Goal: Task Accomplishment & Management: Manage account settings

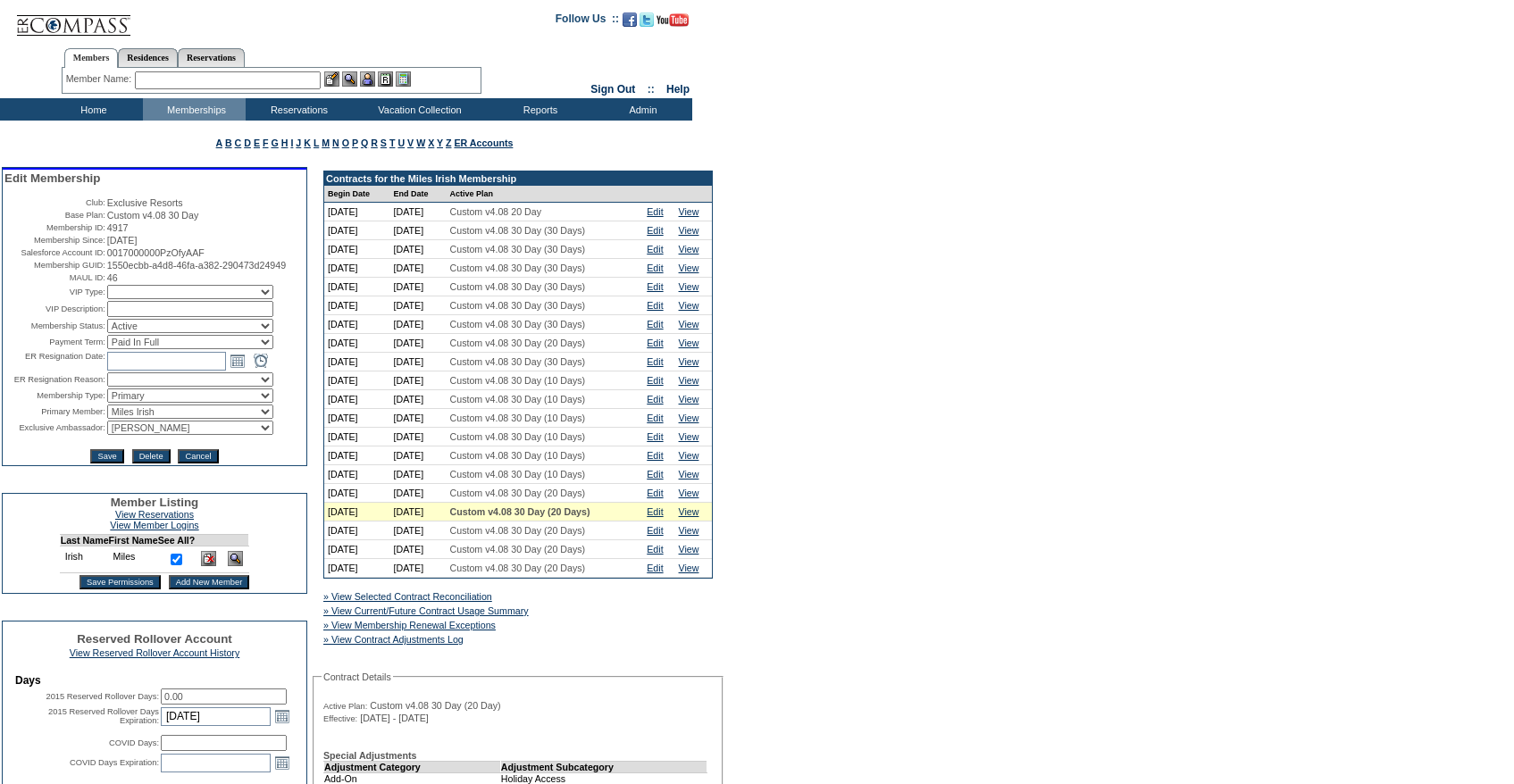
click at [451, 620] on div "» View Current/Future Contract Usage Summary" at bounding box center [457, 610] width 275 height 18
click at [442, 616] on link "» View Current/Future Contract Usage Summary" at bounding box center [427, 610] width 206 height 10
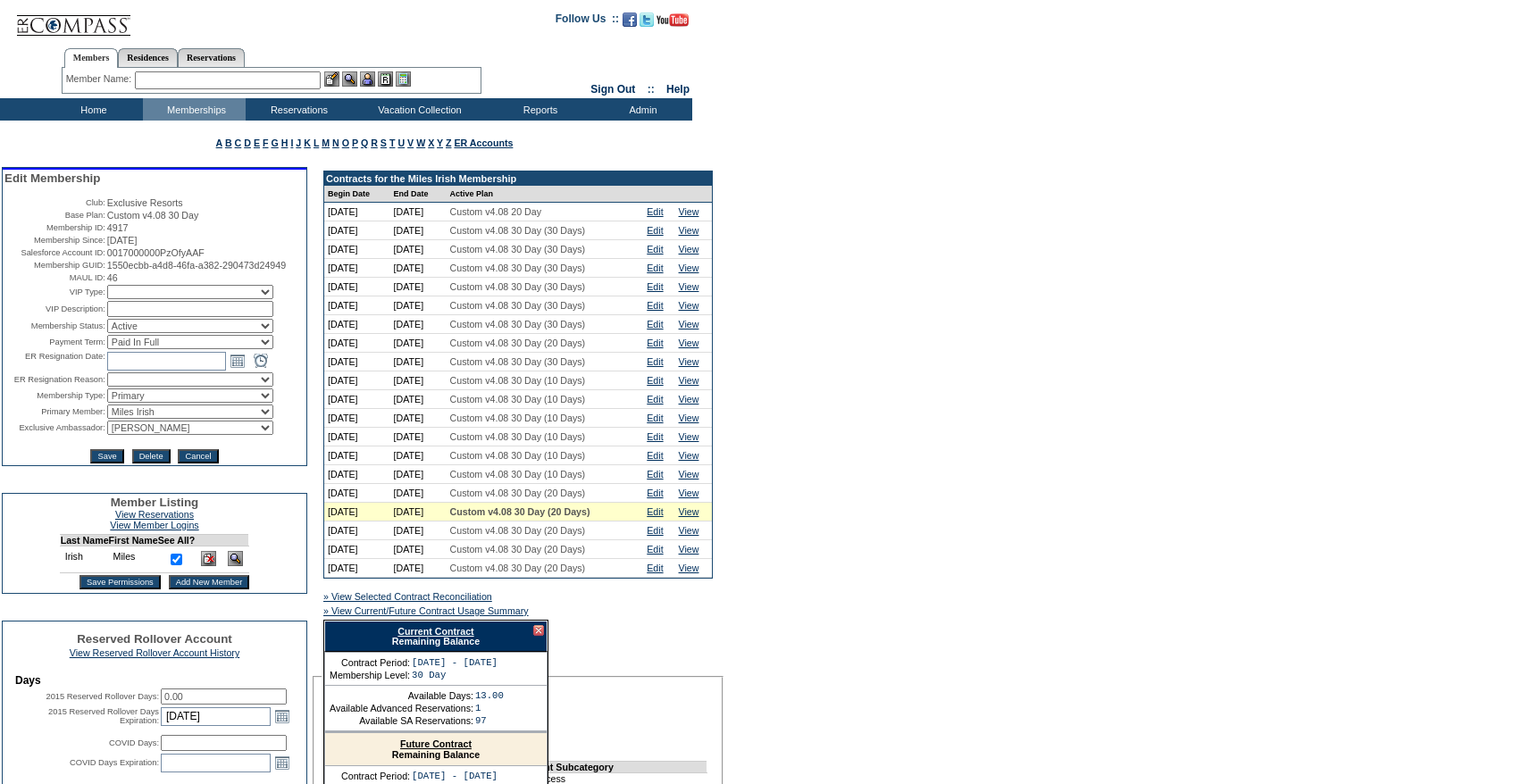
click at [438, 637] on link "Current Contract" at bounding box center [435, 630] width 76 height 10
click at [227, 65] on link "Reservations" at bounding box center [210, 58] width 67 height 19
click at [79, 53] on link "Members" at bounding box center [92, 58] width 55 height 19
click at [171, 68] on div "Member Name: Destination or Residence: ReservationId:" at bounding box center [271, 80] width 420 height 25
click at [163, 79] on input "text" at bounding box center [227, 80] width 186 height 18
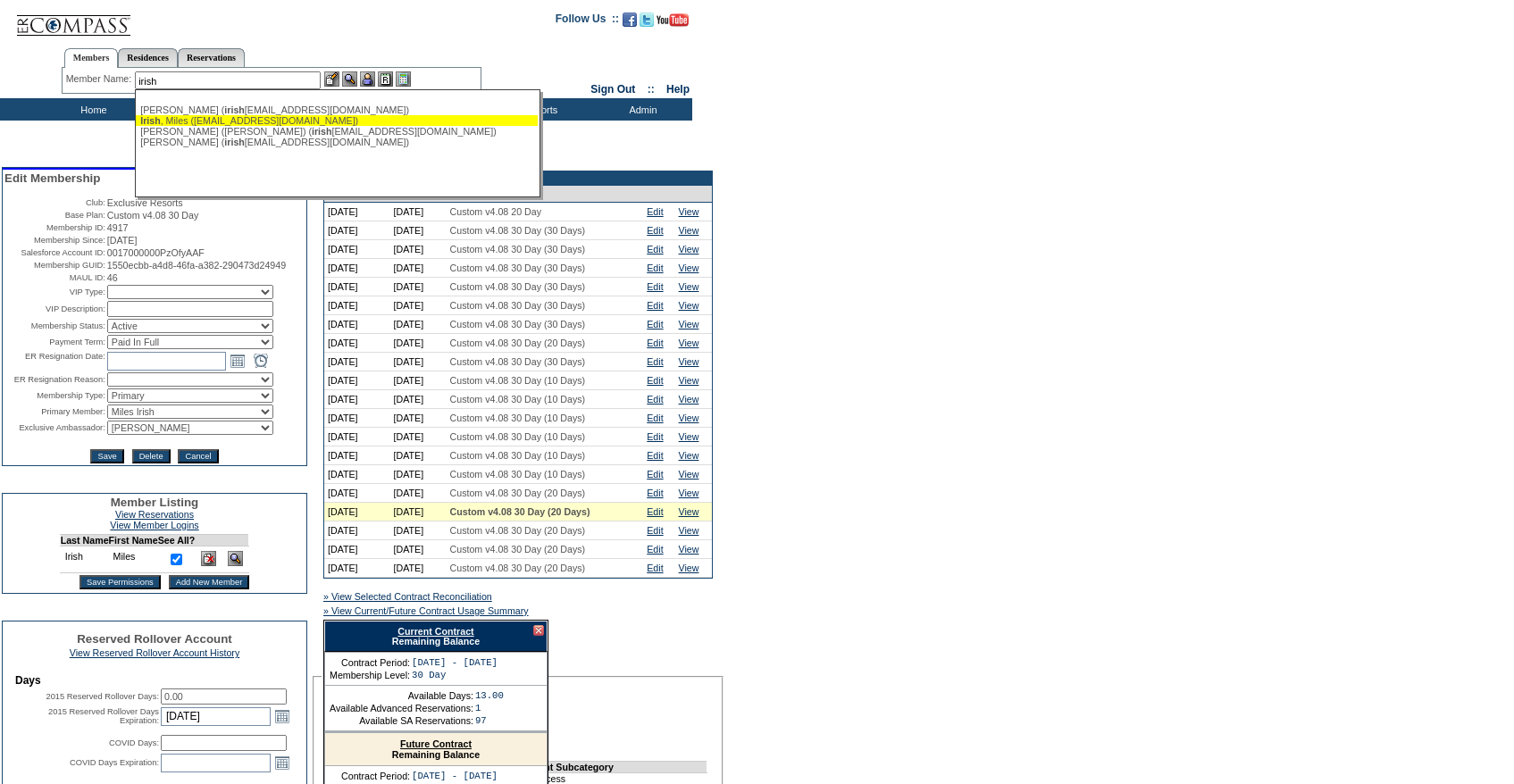
click at [177, 121] on div "Irish , Miles ([EMAIL_ADDRESS][DOMAIN_NAME])" at bounding box center [337, 120] width 393 height 10
type input "Irish, Miles ([EMAIL_ADDRESS][DOMAIN_NAME])"
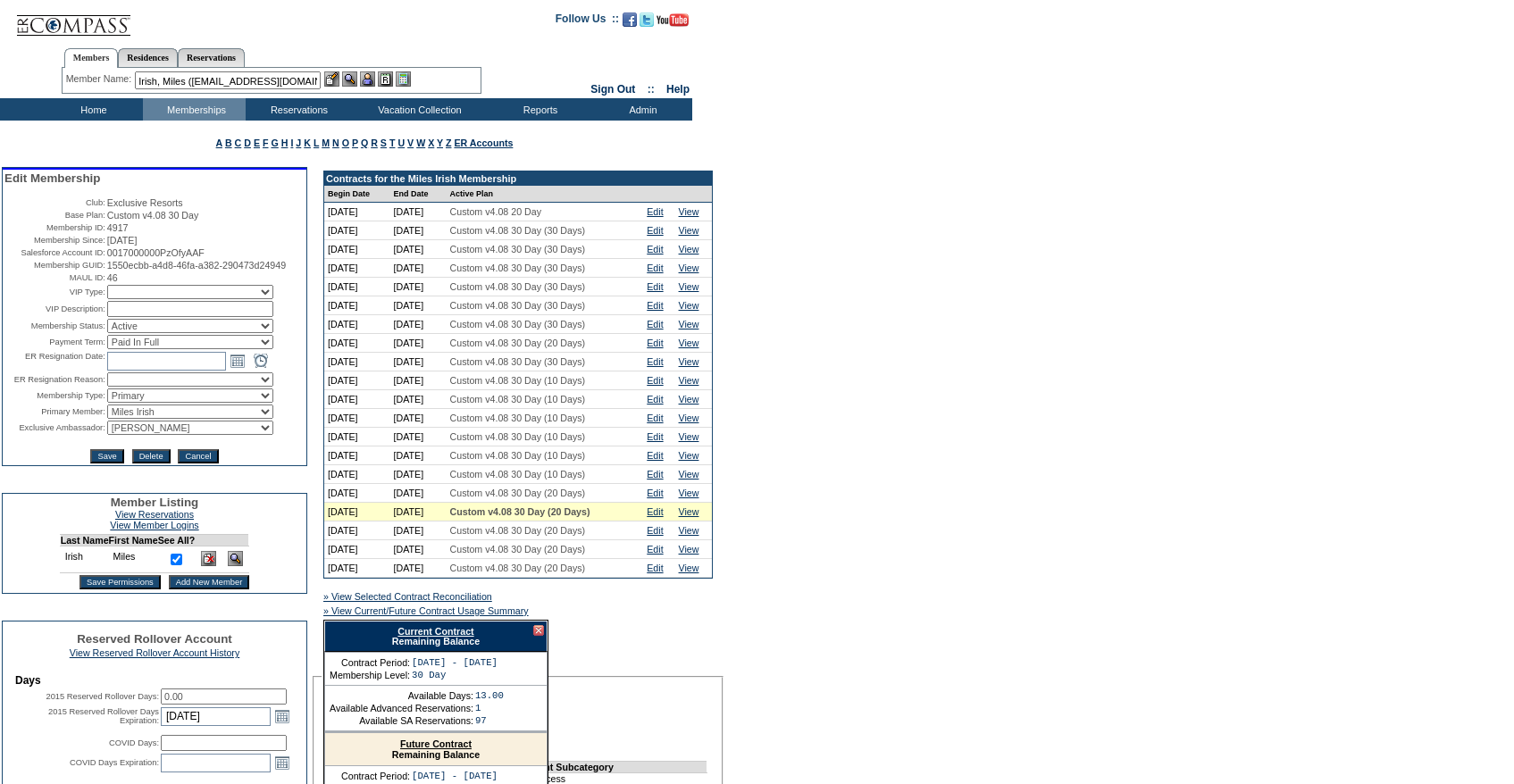
click at [375, 77] on img at bounding box center [367, 79] width 15 height 15
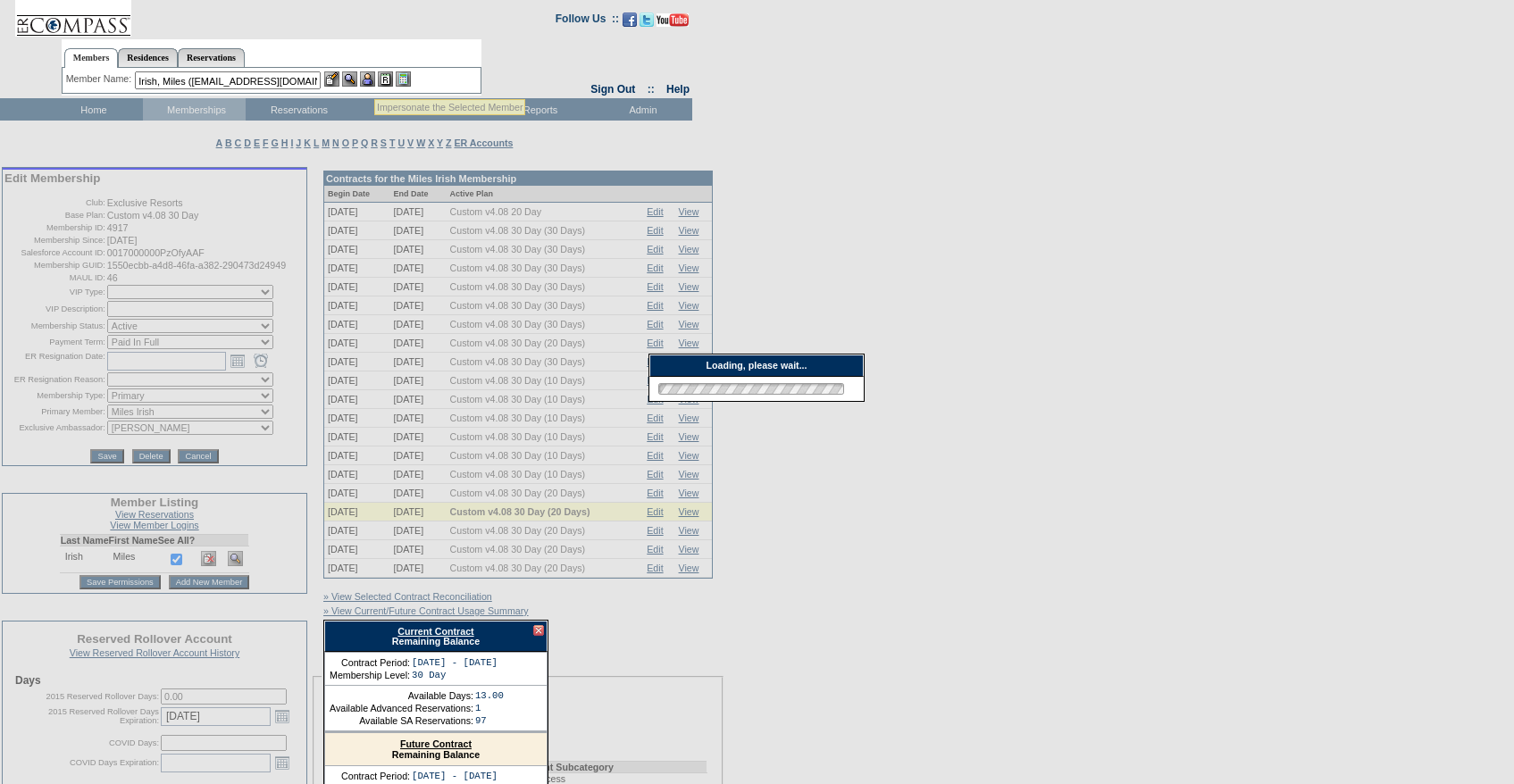
click at [339, 77] on img at bounding box center [332, 79] width 15 height 15
